Goal: Communication & Community: Participate in discussion

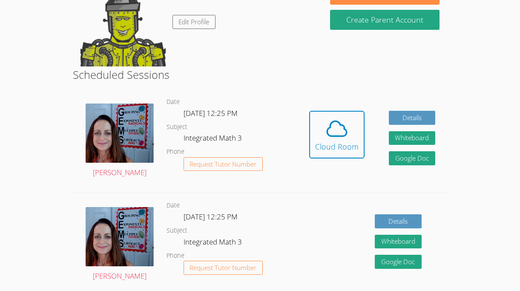
scroll to position [103, 0]
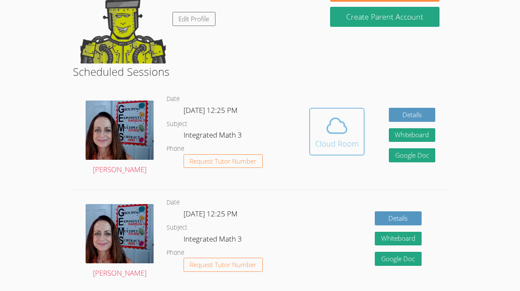
click at [328, 134] on icon at bounding box center [337, 126] width 24 height 24
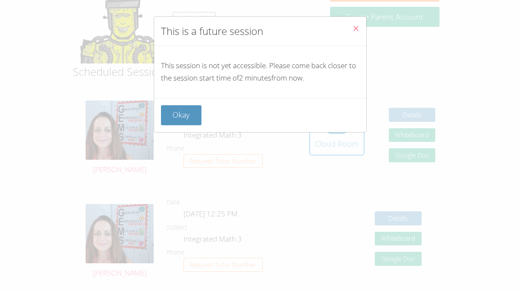
click at [354, 32] on span "Close" at bounding box center [355, 29] width 7 height 10
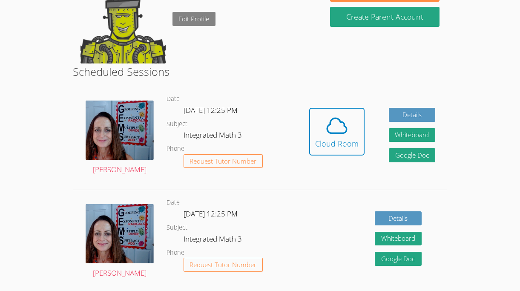
scroll to position [93, 0]
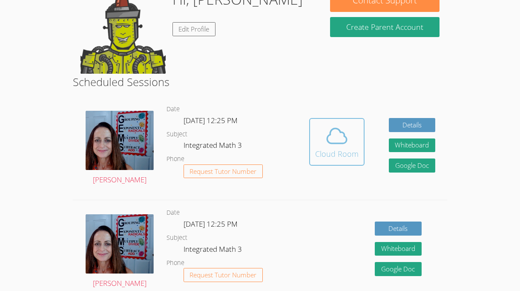
click at [344, 136] on icon at bounding box center [337, 136] width 20 height 15
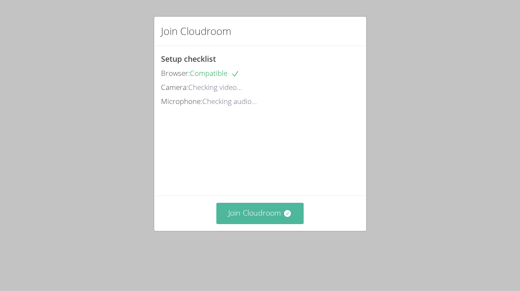
click at [282, 223] on button "Join Cloudroom" at bounding box center [259, 213] width 87 height 21
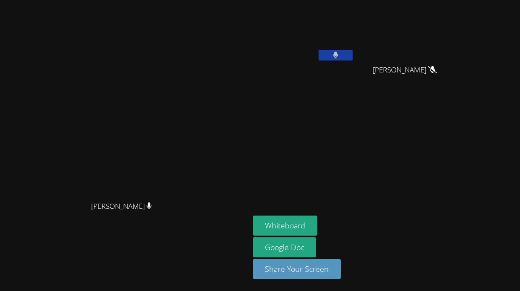
click at [352, 53] on button at bounding box center [335, 55] width 34 height 11
click at [354, 29] on video at bounding box center [303, 31] width 101 height 57
click at [340, 54] on icon at bounding box center [335, 54] width 9 height 7
click at [352, 53] on button at bounding box center [335, 55] width 34 height 11
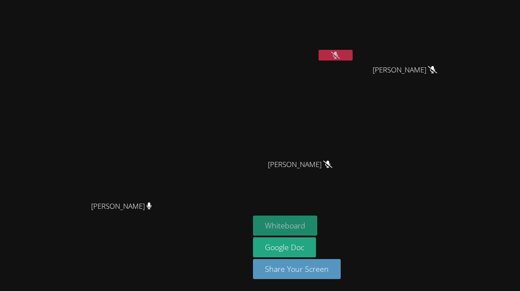
click at [317, 218] on button "Whiteboard" at bounding box center [285, 225] width 64 height 20
click at [340, 52] on icon at bounding box center [335, 54] width 9 height 7
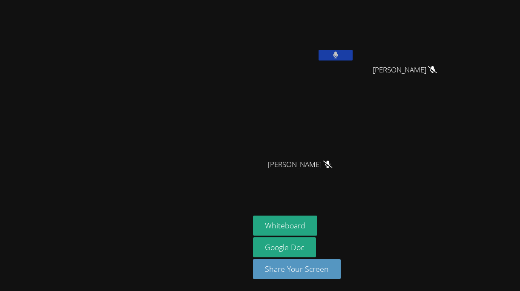
click at [338, 52] on icon at bounding box center [336, 54] width 6 height 7
click at [354, 23] on video at bounding box center [303, 31] width 101 height 57
click at [340, 55] on icon at bounding box center [335, 54] width 9 height 7
click at [338, 53] on icon at bounding box center [336, 54] width 6 height 7
click at [340, 54] on icon at bounding box center [335, 54] width 9 height 7
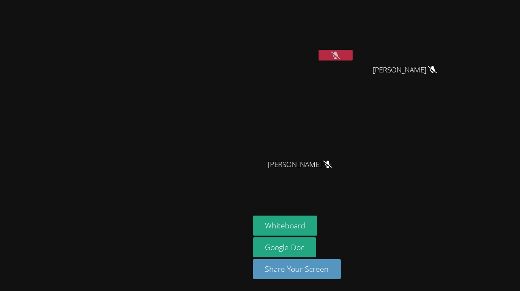
click at [340, 54] on icon at bounding box center [335, 54] width 9 height 7
click at [338, 53] on icon at bounding box center [335, 54] width 5 height 7
click at [340, 53] on icon at bounding box center [335, 54] width 9 height 7
click at [338, 56] on icon at bounding box center [335, 54] width 5 height 7
click at [352, 57] on button at bounding box center [335, 55] width 34 height 11
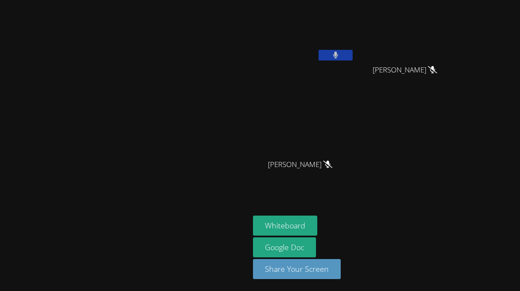
click at [354, 66] on div "[PERSON_NAME]" at bounding box center [303, 48] width 101 height 91
click at [338, 53] on icon at bounding box center [336, 54] width 6 height 7
click at [354, 44] on video at bounding box center [303, 31] width 101 height 57
click at [340, 53] on icon at bounding box center [335, 54] width 9 height 7
click at [338, 53] on icon at bounding box center [335, 54] width 5 height 7
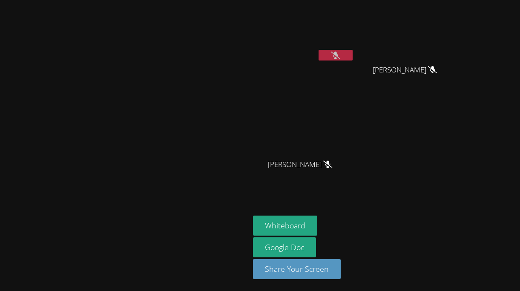
click at [354, 63] on div "[PERSON_NAME]" at bounding box center [303, 33] width 101 height 61
click at [352, 61] on div at bounding box center [335, 56] width 34 height 13
click at [340, 54] on icon at bounding box center [335, 54] width 9 height 7
click at [338, 54] on icon at bounding box center [335, 54] width 5 height 7
click at [189, 114] on video at bounding box center [125, 128] width 128 height 137
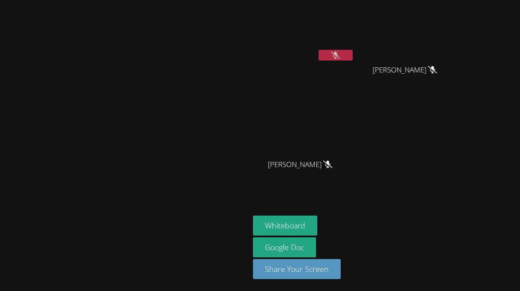
click at [352, 57] on button at bounding box center [335, 55] width 34 height 11
click at [352, 50] on button at bounding box center [335, 55] width 34 height 11
click at [352, 51] on button at bounding box center [335, 55] width 34 height 11
click at [352, 54] on button at bounding box center [335, 55] width 34 height 11
click at [340, 54] on icon at bounding box center [335, 54] width 9 height 7
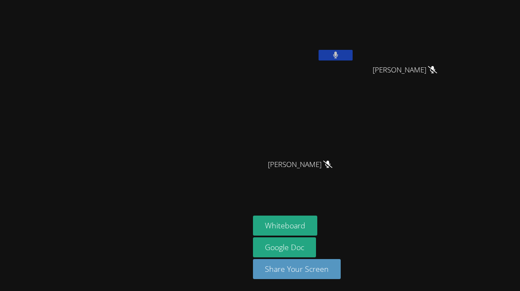
click at [338, 53] on icon at bounding box center [335, 54] width 5 height 7
click at [458, 154] on div "[PERSON_NAME] [PERSON_NAME] [PERSON_NAME] Kayden [PERSON_NAME] Kayden [PERSON_N…" at bounding box center [356, 96] width 206 height 186
click at [352, 57] on button at bounding box center [335, 55] width 34 height 11
click at [338, 57] on icon at bounding box center [336, 54] width 6 height 7
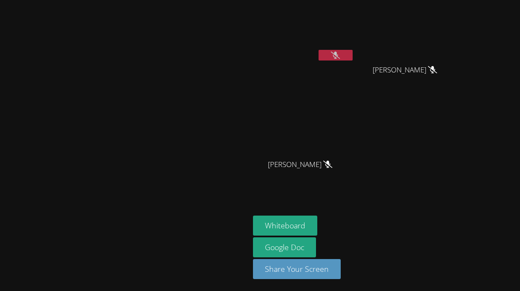
click at [340, 58] on icon at bounding box center [335, 54] width 9 height 7
click at [352, 59] on button at bounding box center [335, 55] width 34 height 11
click at [340, 55] on icon at bounding box center [335, 54] width 9 height 7
click at [352, 61] on div at bounding box center [335, 56] width 34 height 13
click at [352, 53] on button at bounding box center [335, 55] width 34 height 11
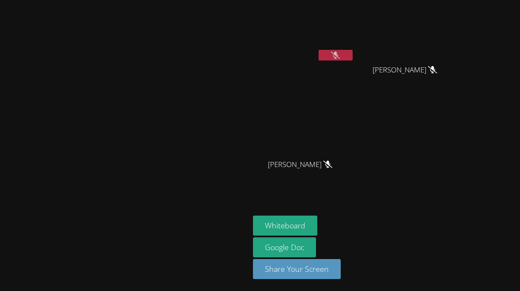
click at [352, 53] on button at bounding box center [335, 55] width 34 height 11
click at [338, 55] on icon at bounding box center [336, 54] width 6 height 7
click at [340, 54] on icon at bounding box center [335, 54] width 9 height 7
click at [352, 52] on button at bounding box center [335, 55] width 34 height 11
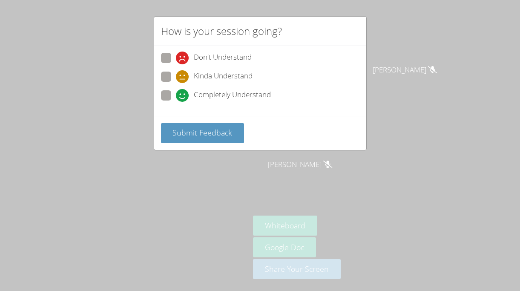
click at [180, 97] on icon at bounding box center [182, 95] width 13 height 13
click at [180, 97] on input "Completely Understand" at bounding box center [179, 93] width 7 height 7
radio input "true"
click at [192, 145] on div "Submit Feedback" at bounding box center [260, 133] width 212 height 34
click at [196, 133] on span "Submit Feedback" at bounding box center [202, 132] width 60 height 10
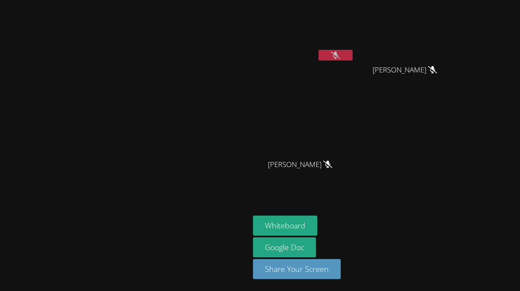
click at [340, 57] on icon at bounding box center [335, 54] width 9 height 7
drag, startPoint x: 88, startPoint y: 238, endPoint x: 0, endPoint y: 290, distance: 101.7
click at [0, 290] on div "[PERSON_NAME] [PERSON_NAME] [PERSON_NAME] [PERSON_NAME] Kayden [PERSON_NAME] [P…" at bounding box center [260, 145] width 520 height 291
click at [354, 49] on video at bounding box center [303, 31] width 101 height 57
click at [352, 50] on button at bounding box center [335, 55] width 34 height 11
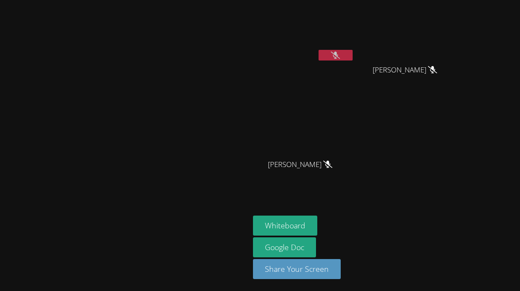
click at [340, 53] on icon at bounding box center [335, 54] width 9 height 7
click at [338, 54] on icon at bounding box center [335, 54] width 5 height 7
click at [340, 54] on icon at bounding box center [335, 54] width 9 height 7
click at [352, 51] on button at bounding box center [335, 55] width 34 height 11
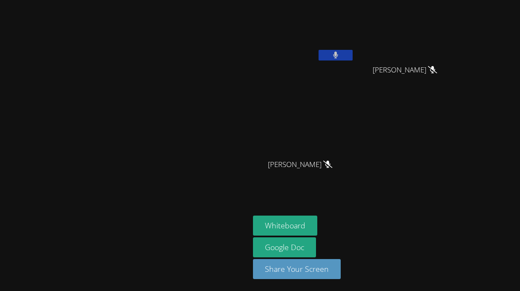
click at [352, 51] on button at bounding box center [335, 55] width 34 height 11
click at [352, 54] on button at bounding box center [335, 55] width 34 height 11
click at [354, 45] on video at bounding box center [303, 31] width 101 height 57
click at [352, 51] on button at bounding box center [335, 55] width 34 height 11
click at [340, 53] on icon at bounding box center [335, 54] width 9 height 7
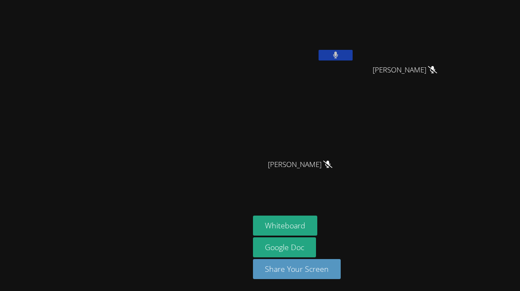
click at [352, 52] on button at bounding box center [335, 55] width 34 height 11
click at [340, 54] on icon at bounding box center [335, 54] width 9 height 7
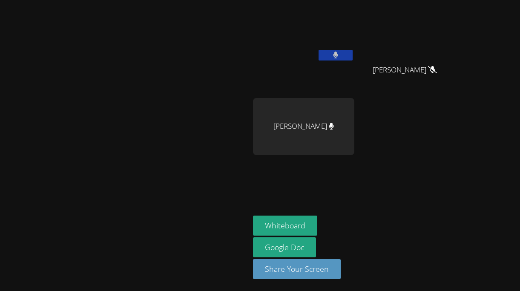
click at [352, 54] on button at bounding box center [335, 55] width 34 height 11
